Goal: Information Seeking & Learning: Learn about a topic

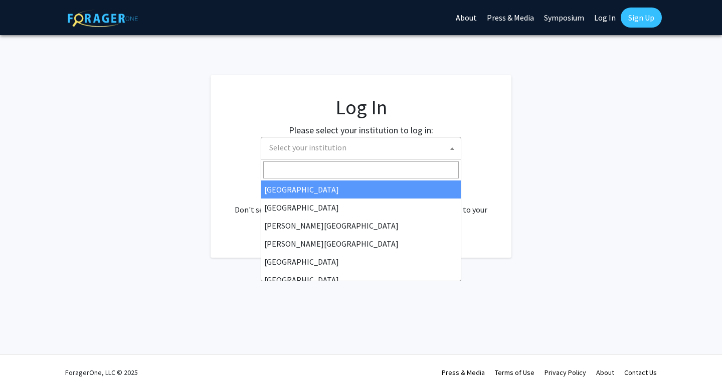
click at [436, 143] on span "Select your institution" at bounding box center [363, 147] width 196 height 21
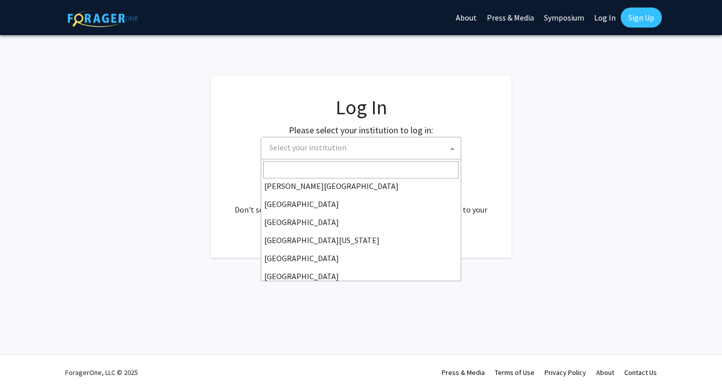
scroll to position [60, 0]
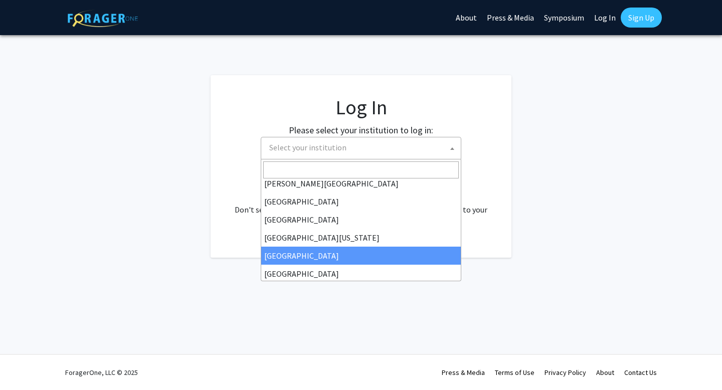
select select "12"
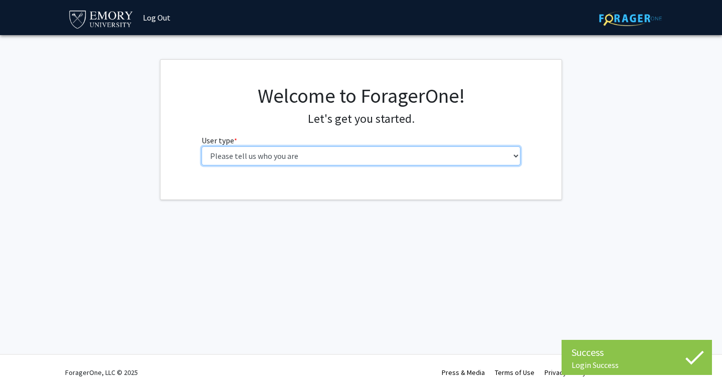
click at [373, 162] on select "Please tell us who you are Undergraduate Student Master's Student Doctoral Cand…" at bounding box center [361, 155] width 319 height 19
select select "1: undergrad"
click at [202, 146] on select "Please tell us who you are Undergraduate Student Master's Student Doctoral Cand…" at bounding box center [361, 155] width 319 height 19
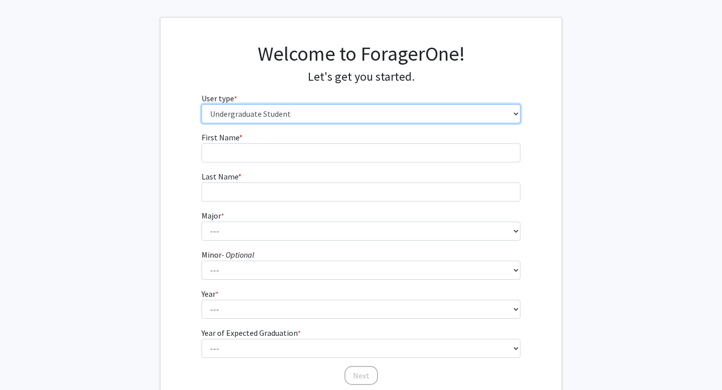
scroll to position [57, 0]
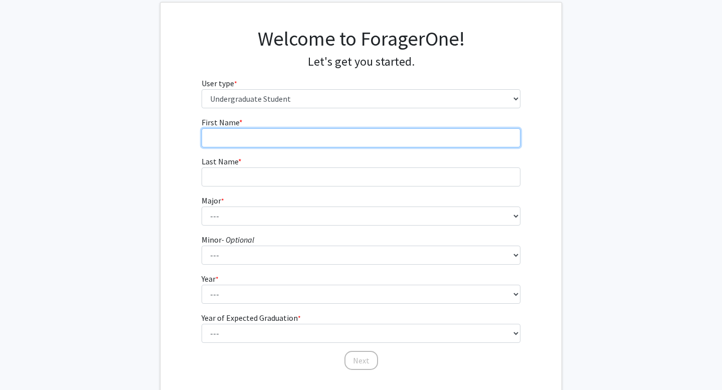
click at [371, 138] on input "First Name * required" at bounding box center [361, 137] width 319 height 19
type input "Maya"
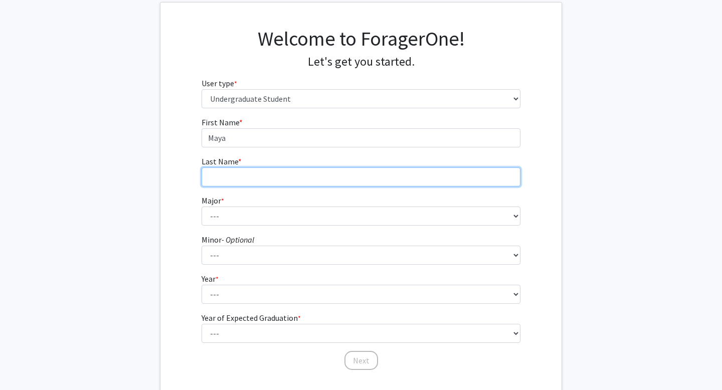
type input "Madan"
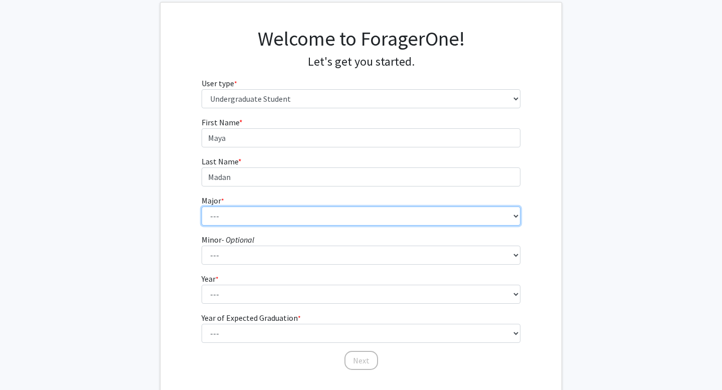
click at [326, 210] on select "--- Accounting African American Studies African Studies American Studies Analyt…" at bounding box center [361, 216] width 319 height 19
click at [427, 217] on select "--- Accounting African American Studies African Studies American Studies Analyt…" at bounding box center [361, 216] width 319 height 19
click at [441, 211] on select "--- Accounting African American Studies African Studies American Studies Analyt…" at bounding box center [361, 216] width 319 height 19
select select "64: 1024"
click at [202, 207] on select "--- Accounting African American Studies African Studies American Studies Analyt…" at bounding box center [361, 216] width 319 height 19
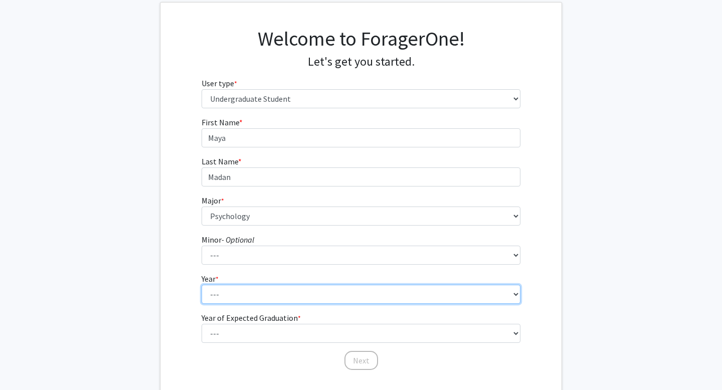
click at [380, 291] on select "--- First-year Sophomore Junior Senior Postbaccalaureate Certificate" at bounding box center [361, 294] width 319 height 19
select select "2: sophomore"
click at [202, 285] on select "--- First-year Sophomore Junior Senior Postbaccalaureate Certificate" at bounding box center [361, 294] width 319 height 19
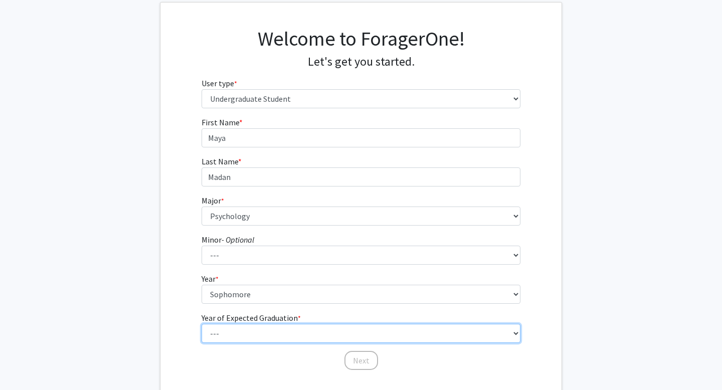
click at [356, 331] on select "--- 2025 2026 2027 2028 2029 2030 2031 2032 2033 2034" at bounding box center [361, 333] width 319 height 19
select select "4: 2028"
click at [202, 324] on select "--- 2025 2026 2027 2028 2029 2030 2031 2032 2033 2034" at bounding box center [361, 333] width 319 height 19
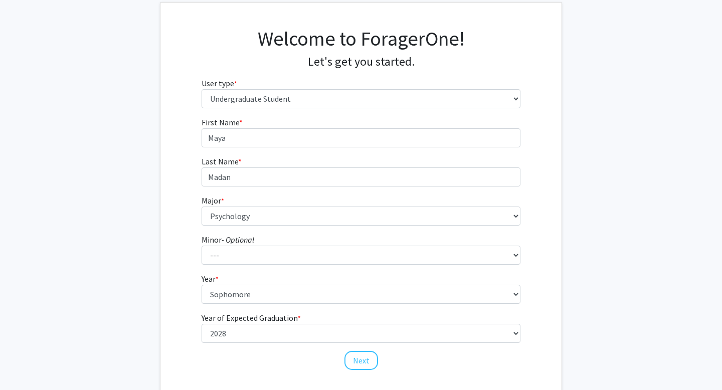
click at [583, 224] on fg-get-started "Welcome to ForagerOne! Let's get you started. User type * required Please tell …" at bounding box center [361, 200] width 722 height 396
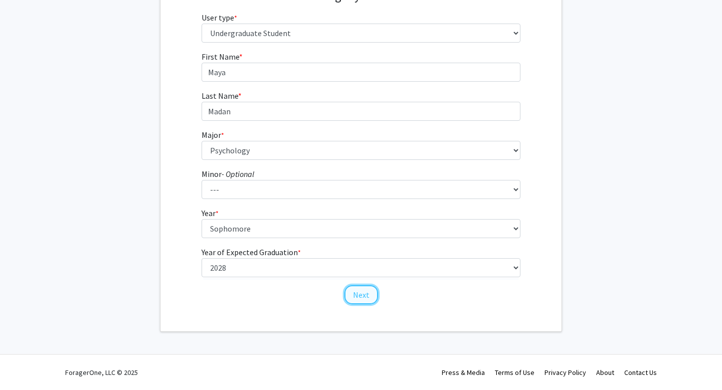
click at [362, 295] on button "Next" at bounding box center [362, 294] width 34 height 19
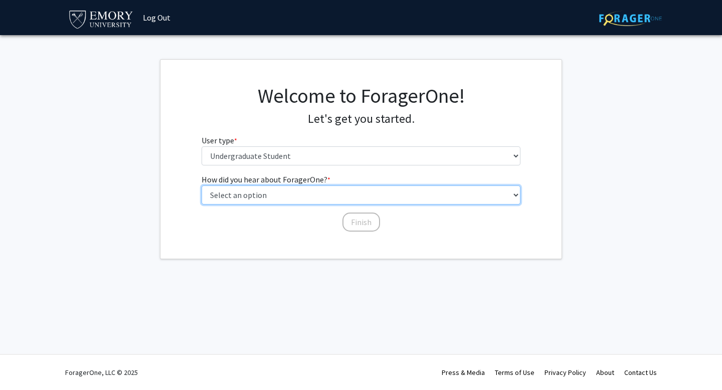
click at [394, 197] on select "Select an option Peer/student recommendation Faculty/staff recommendation Unive…" at bounding box center [361, 195] width 319 height 19
select select "3: university_website"
click at [202, 186] on select "Select an option Peer/student recommendation Faculty/staff recommendation Unive…" at bounding box center [361, 195] width 319 height 19
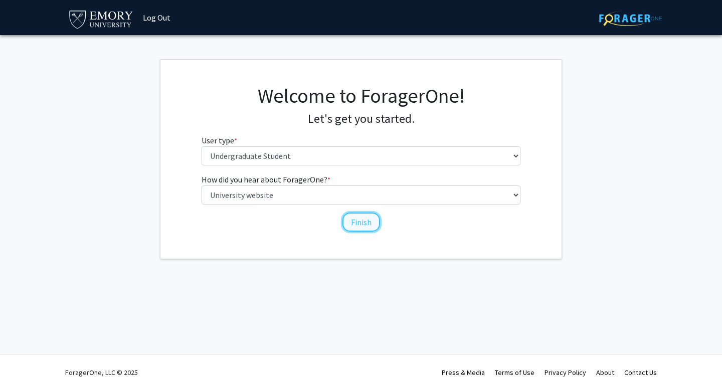
click at [357, 225] on button "Finish" at bounding box center [362, 222] width 38 height 19
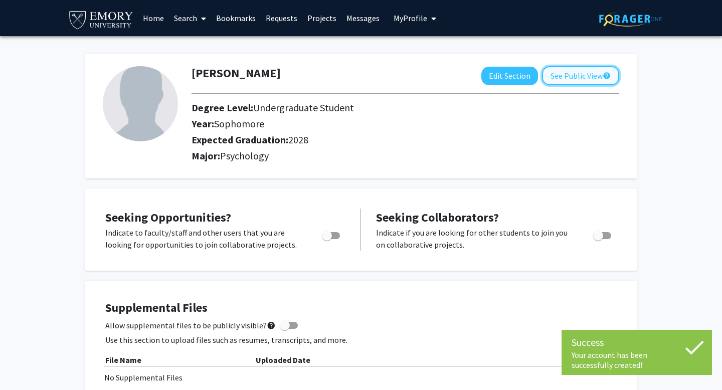
click at [589, 75] on button "See Public View help" at bounding box center [580, 75] width 77 height 19
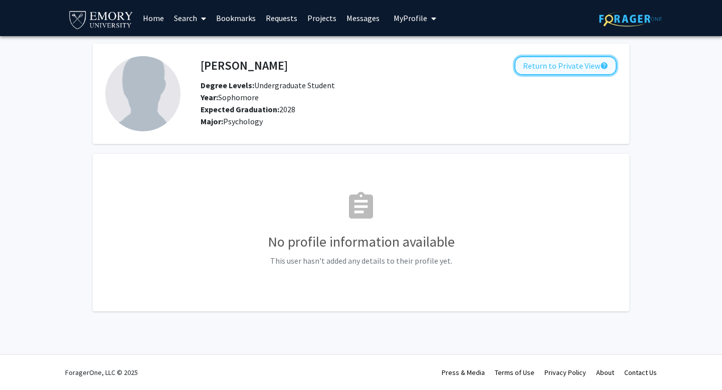
click at [589, 75] on button "Return to Private View help" at bounding box center [566, 65] width 102 height 19
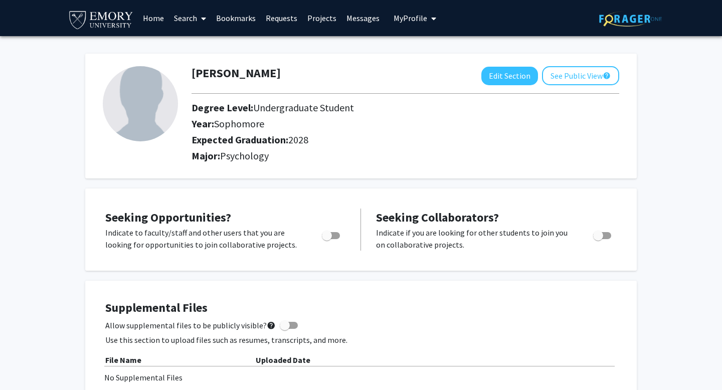
click at [185, 20] on link "Search" at bounding box center [190, 18] width 42 height 35
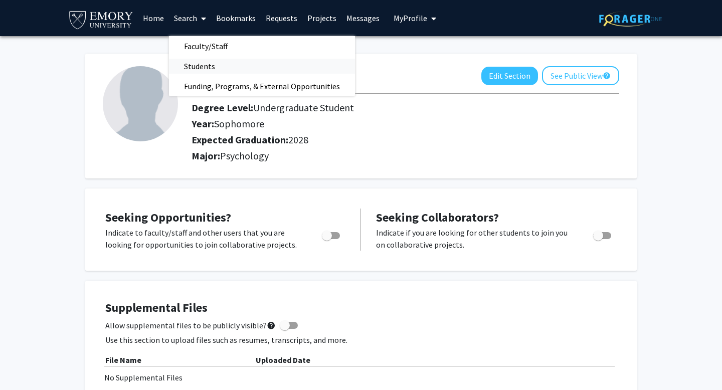
click at [215, 65] on span "Students" at bounding box center [199, 66] width 61 height 20
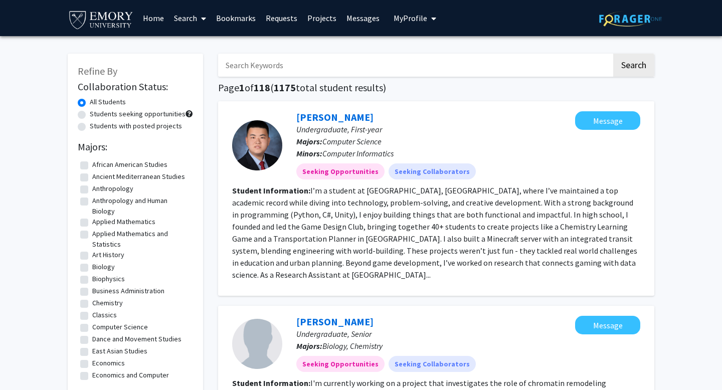
click at [294, 64] on input "Search Keywords" at bounding box center [415, 65] width 394 height 23
type input "lydia"
click at [613, 54] on button "Search" at bounding box center [633, 65] width 41 height 23
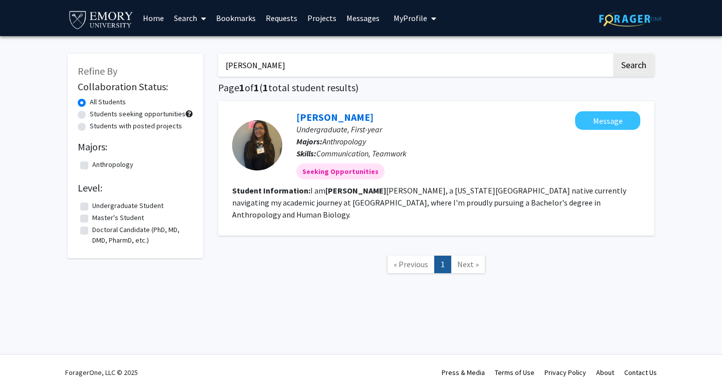
click at [313, 19] on link "Projects" at bounding box center [321, 18] width 39 height 35
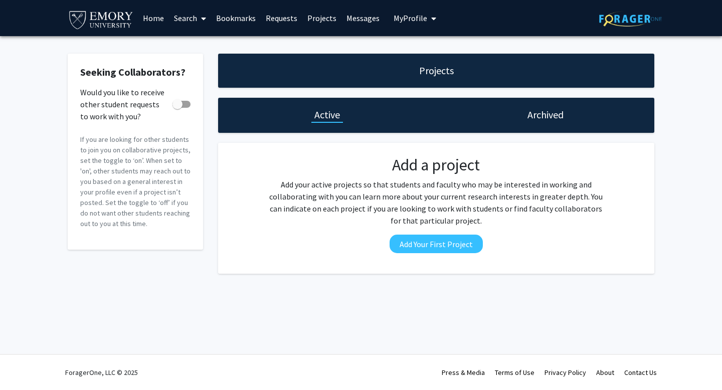
click at [182, 19] on link "Search" at bounding box center [190, 18] width 42 height 35
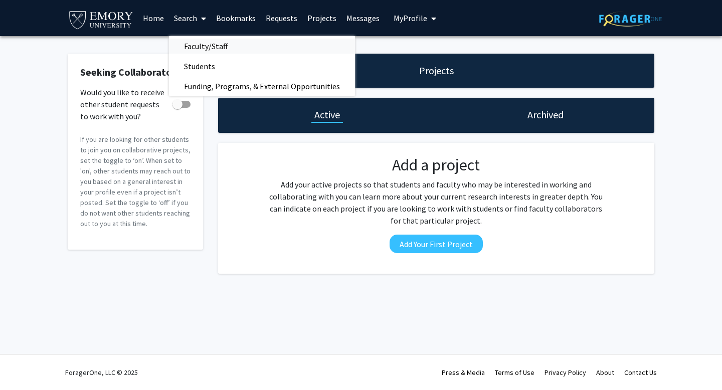
click at [218, 45] on span "Faculty/Staff" at bounding box center [206, 46] width 74 height 20
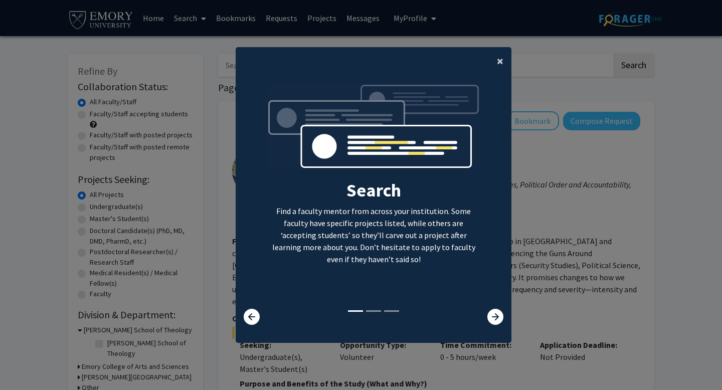
click at [502, 57] on span "×" at bounding box center [500, 61] width 7 height 16
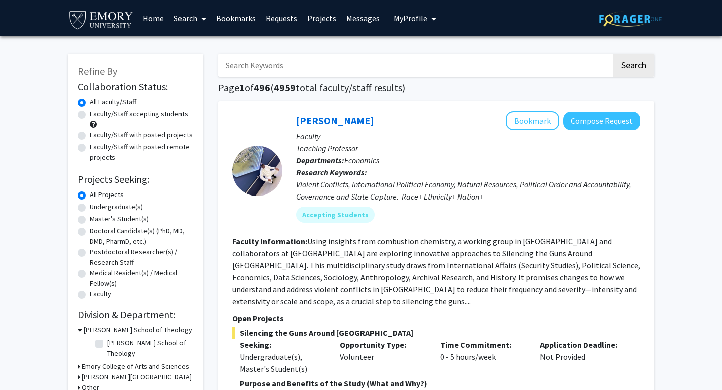
click at [90, 113] on label "Faculty/Staff accepting students" at bounding box center [139, 114] width 98 height 11
click at [90, 113] on input "Faculty/Staff accepting students" at bounding box center [93, 112] width 7 height 7
radio input "true"
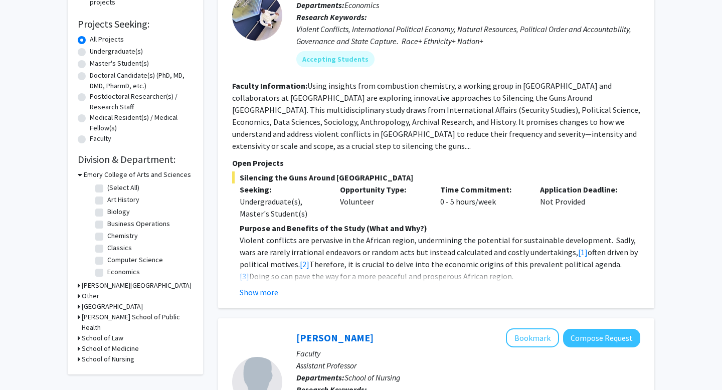
scroll to position [157, 0]
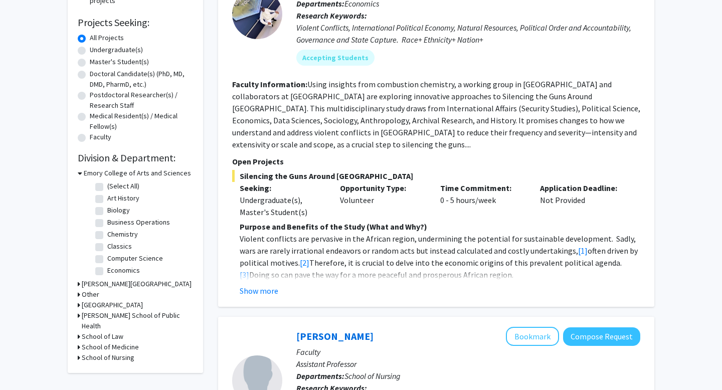
click at [109, 301] on h3 "Oxford College" at bounding box center [112, 305] width 61 height 11
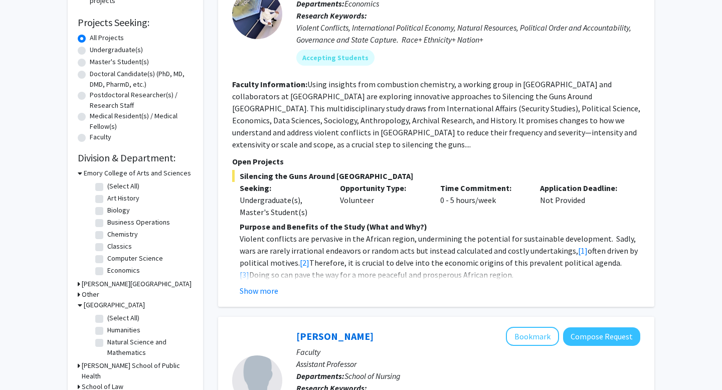
click at [107, 316] on label "(Select All)" at bounding box center [123, 318] width 32 height 11
click at [107, 316] on input "(Select All)" at bounding box center [110, 316] width 7 height 7
checkbox input "true"
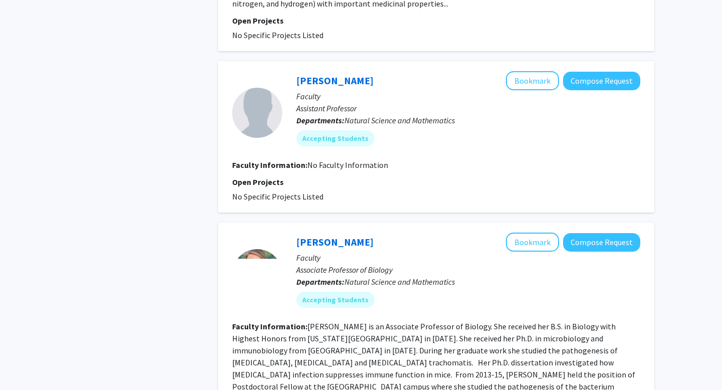
scroll to position [584, 0]
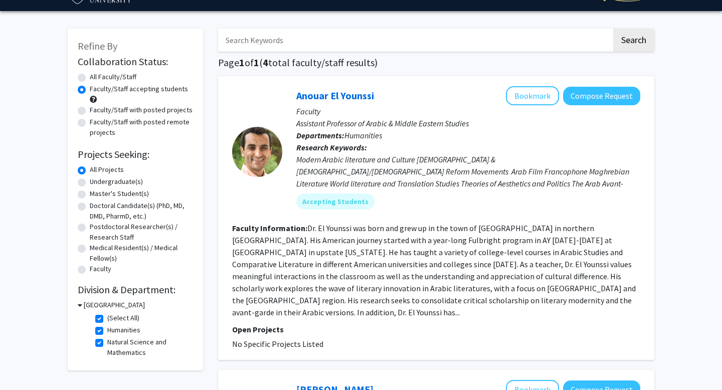
scroll to position [27, 0]
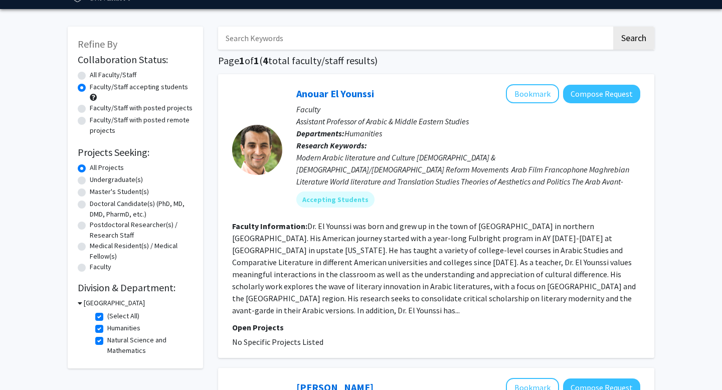
click at [107, 316] on label "(Select All)" at bounding box center [123, 316] width 32 height 11
click at [107, 316] on input "(Select All)" at bounding box center [110, 314] width 7 height 7
checkbox input "false"
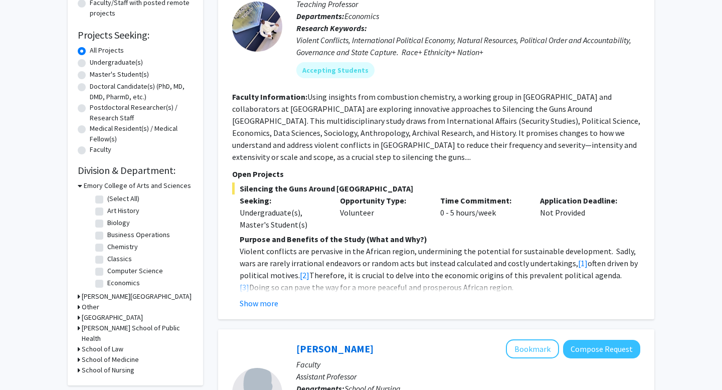
scroll to position [160, 0]
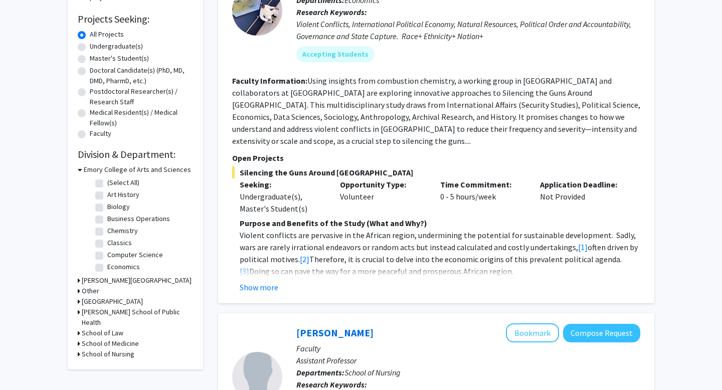
click at [107, 313] on h3 "Rollins School of Public Health" at bounding box center [137, 317] width 111 height 21
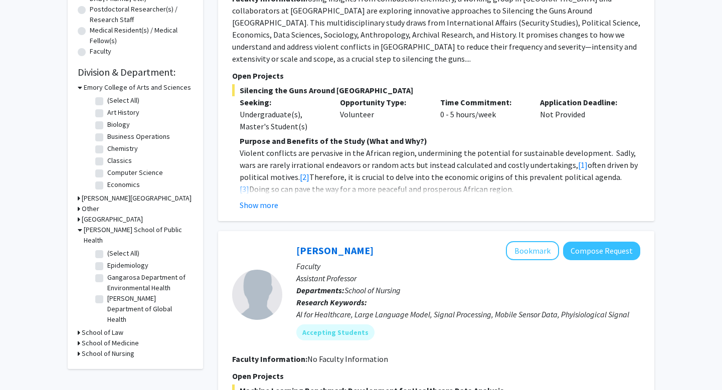
scroll to position [269, 0]
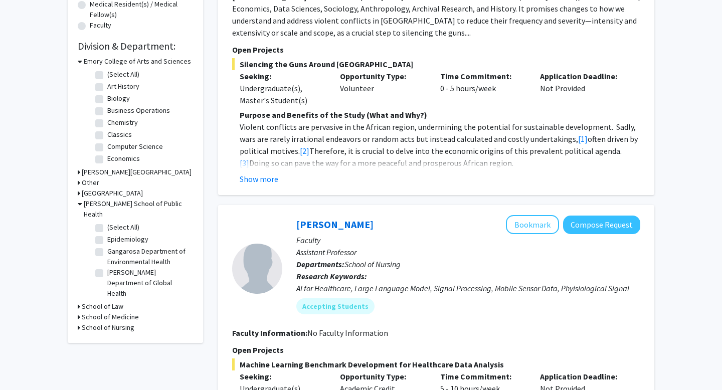
click at [109, 169] on h3 "Laney Graduate School" at bounding box center [137, 172] width 110 height 11
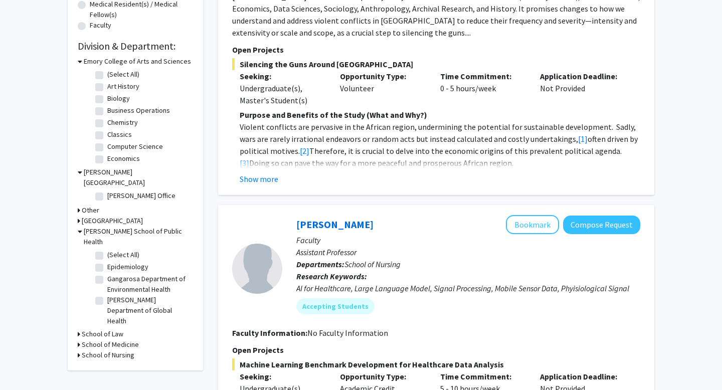
click at [103, 216] on h3 "Oxford College" at bounding box center [112, 221] width 61 height 11
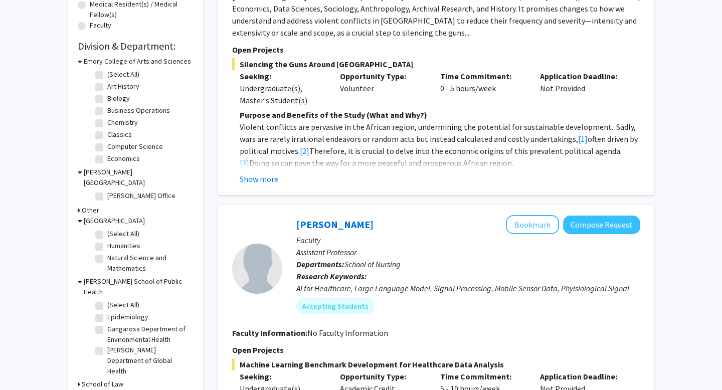
click at [90, 205] on h3 "Other" at bounding box center [91, 210] width 18 height 11
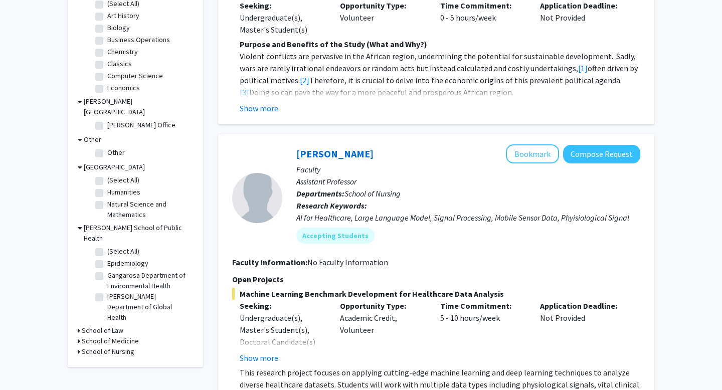
scroll to position [339, 0]
click at [116, 347] on h3 "School of Nursing" at bounding box center [108, 352] width 53 height 11
click at [116, 337] on h3 "School of Medicine" at bounding box center [110, 342] width 57 height 11
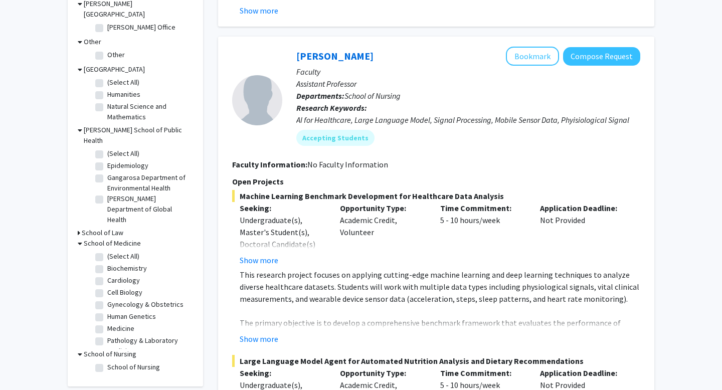
scroll to position [425, 0]
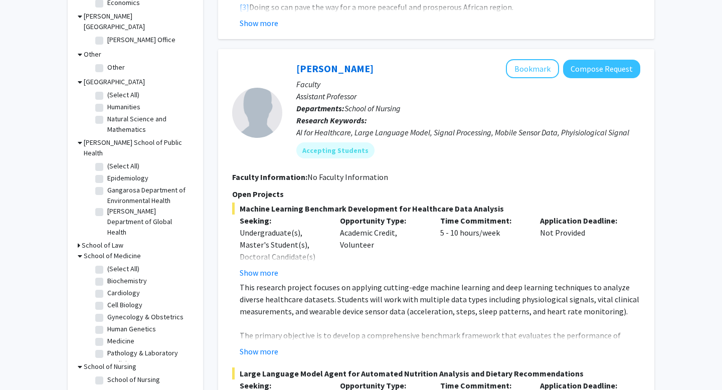
click at [100, 240] on h3 "School of Law" at bounding box center [103, 245] width 42 height 11
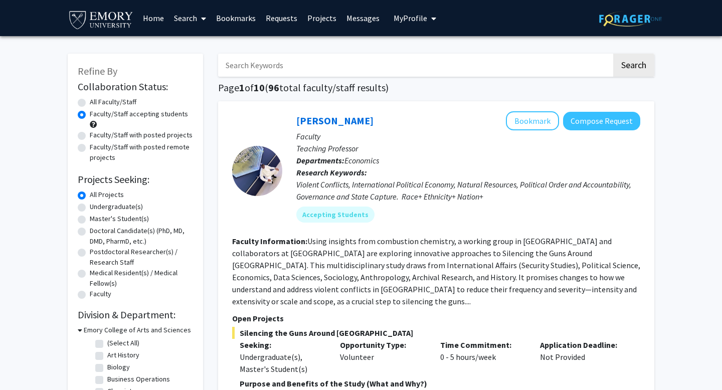
scroll to position [6, 0]
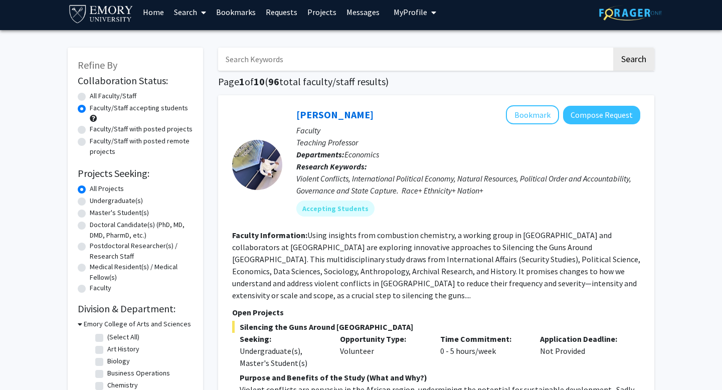
click at [90, 142] on label "Faculty/Staff with posted remote projects" at bounding box center [141, 146] width 103 height 21
click at [90, 142] on input "Faculty/Staff with posted remote projects" at bounding box center [93, 139] width 7 height 7
radio input "true"
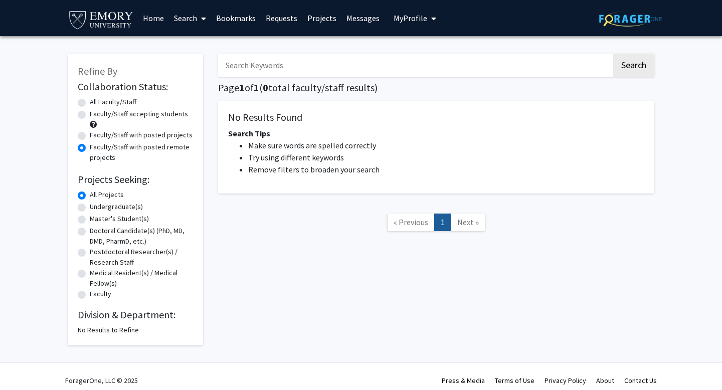
click at [90, 114] on label "Faculty/Staff accepting students" at bounding box center [139, 114] width 98 height 11
click at [90, 114] on input "Faculty/Staff accepting students" at bounding box center [93, 112] width 7 height 7
radio input "true"
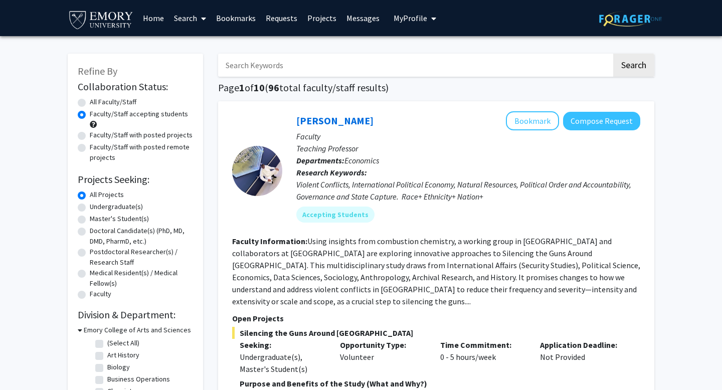
click at [303, 68] on input "Search Keywords" at bounding box center [415, 65] width 394 height 23
type input "psych"
click at [613, 54] on button "Search" at bounding box center [633, 65] width 41 height 23
radio input "true"
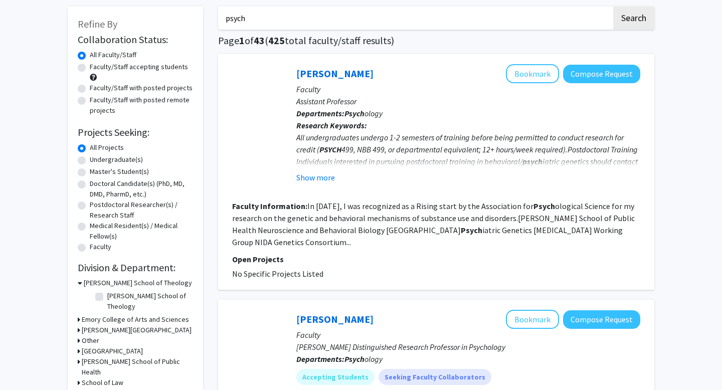
scroll to position [48, 0]
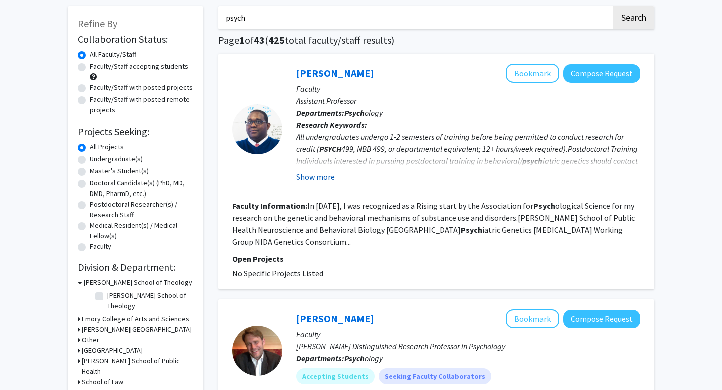
click at [325, 175] on button "Show more" at bounding box center [315, 177] width 39 height 12
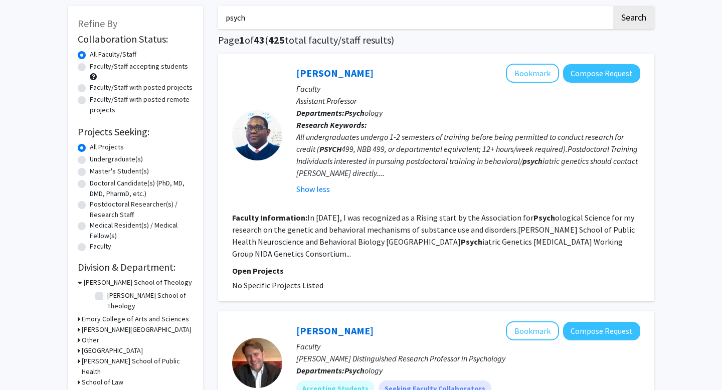
click at [90, 67] on label "Faculty/Staff accepting students" at bounding box center [139, 66] width 98 height 11
click at [90, 67] on input "Faculty/Staff accepting students" at bounding box center [93, 64] width 7 height 7
radio input "true"
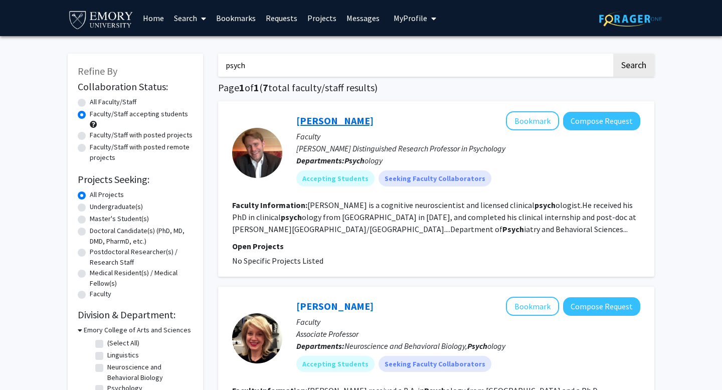
click at [332, 119] on link "Michael Treadway" at bounding box center [334, 120] width 77 height 13
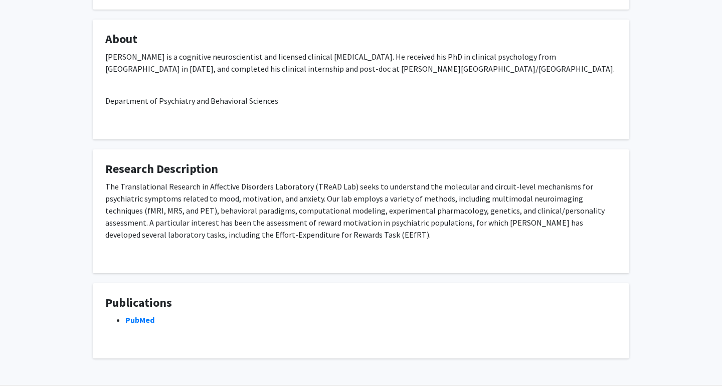
scroll to position [160, 0]
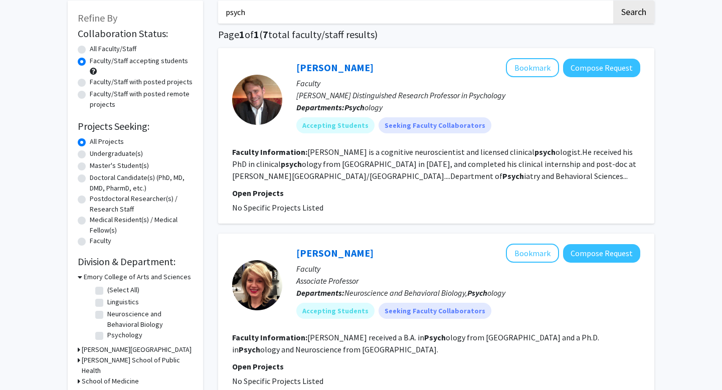
scroll to position [56, 0]
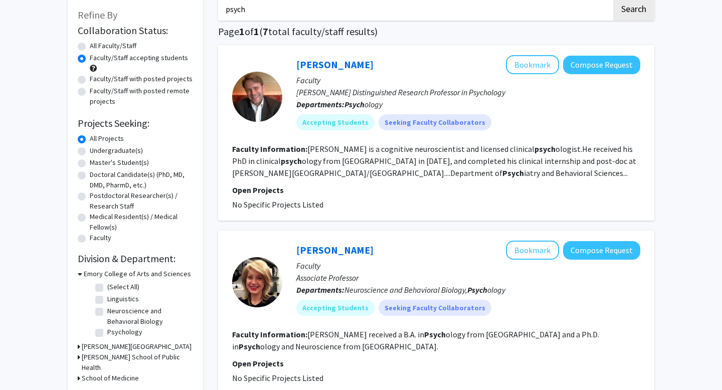
click at [336, 258] on div "Hillary Rodman Bookmark Compose Request" at bounding box center [468, 250] width 344 height 19
click at [336, 252] on link "Hillary Rodman" at bounding box center [334, 250] width 77 height 13
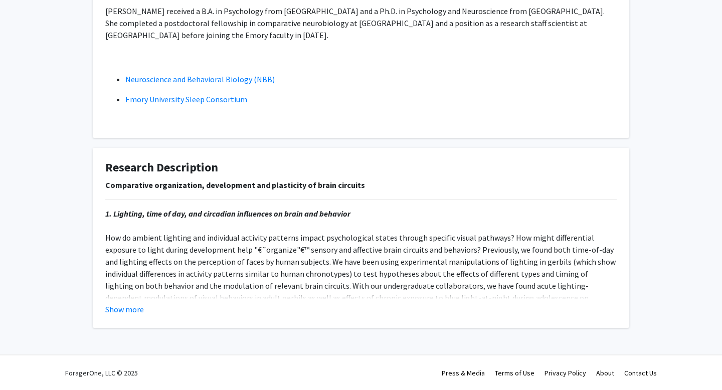
scroll to position [208, 0]
click at [137, 305] on button "Show more" at bounding box center [124, 310] width 39 height 12
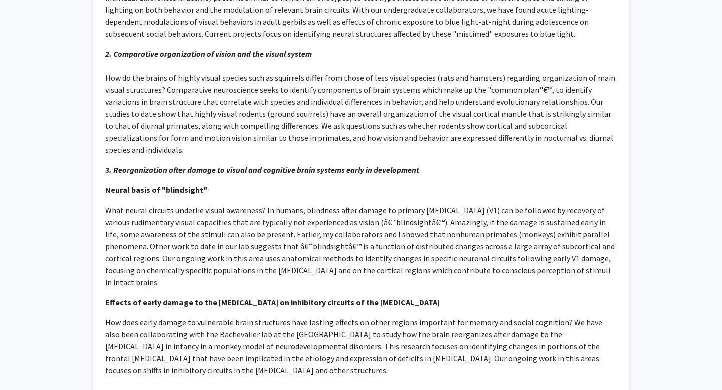
scroll to position [495, 0]
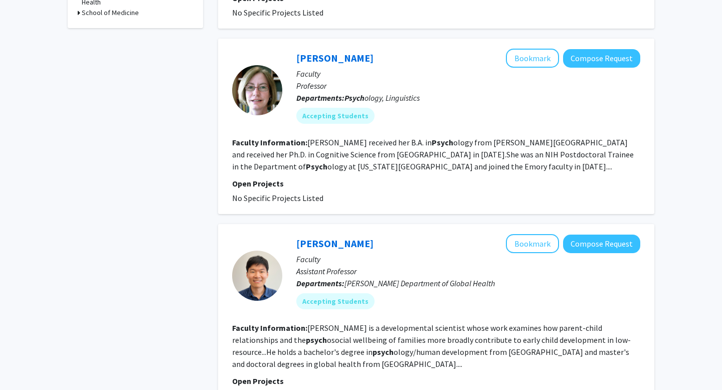
scroll to position [455, 0]
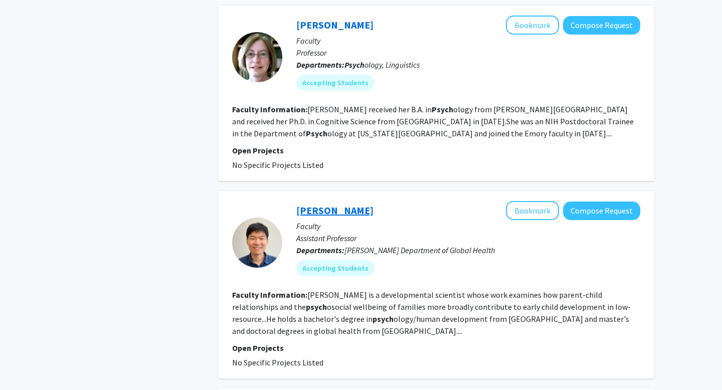
click at [347, 212] on link "Joshua Jeong" at bounding box center [334, 210] width 77 height 13
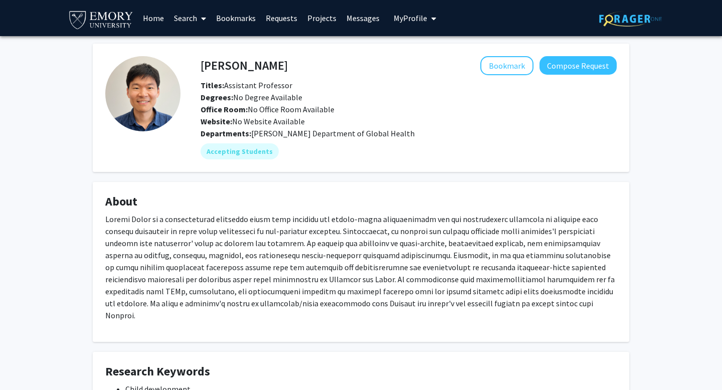
scroll to position [214, 0]
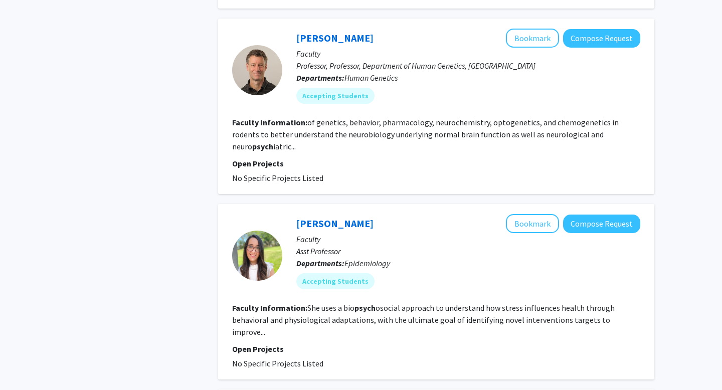
scroll to position [1075, 0]
